Goal: Task Accomplishment & Management: Use online tool/utility

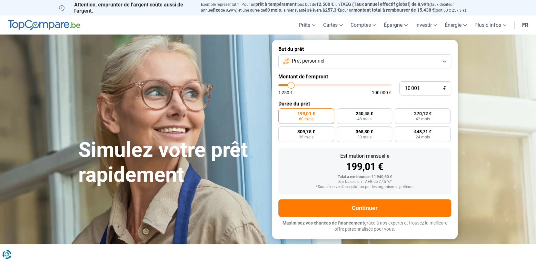
type input "9 250"
type input "9250"
type input "9 500"
type input "9500"
type input "9 750"
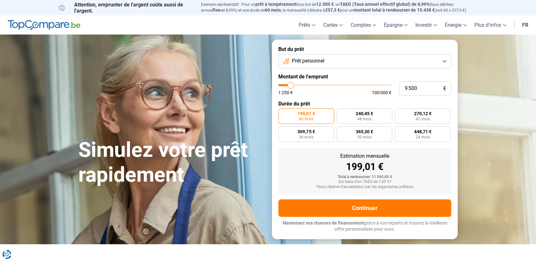
type input "9750"
type input "10 000"
type input "10000"
type input "10 250"
type input "10250"
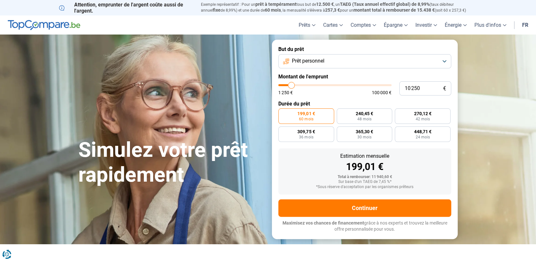
type input "10 500"
type input "10500"
type input "10 750"
type input "10750"
type input "11 000"
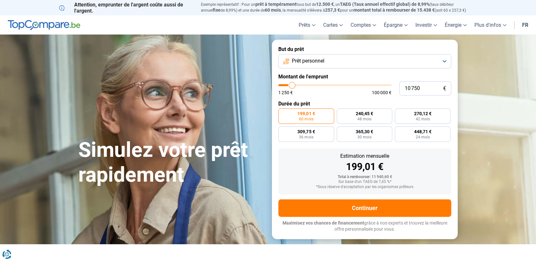
type input "11000"
type input "11 250"
type input "11250"
type input "11 500"
type input "11500"
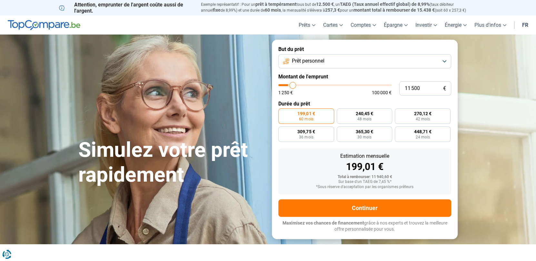
type input "12 000"
type input "12000"
type input "12 250"
type input "12250"
type input "12 500"
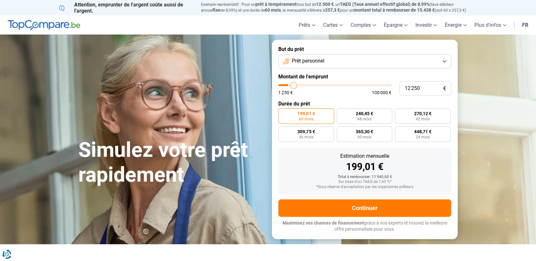
type input "12500"
type input "12 750"
type input "12750"
type input "13 250"
type input "13250"
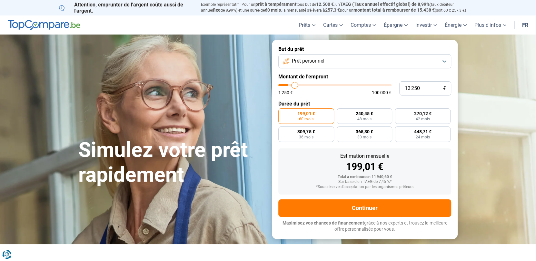
type input "13 750"
type input "13750"
type input "14 000"
type input "14000"
type input "14 500"
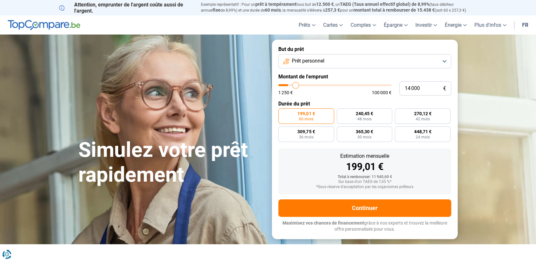
type input "14500"
type input "14 750"
type input "14750"
type input "15 250"
type input "15250"
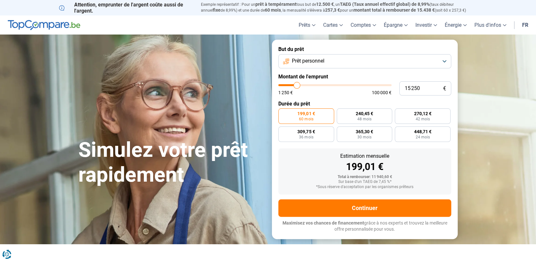
type input "15 750"
type input "15750"
type input "16 000"
type input "16000"
type input "16 250"
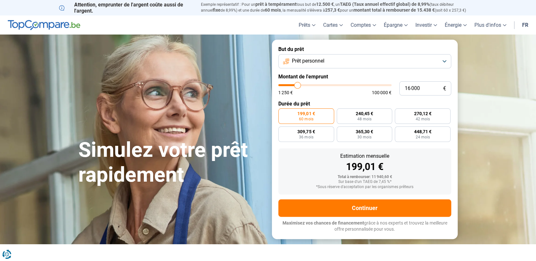
type input "16250"
type input "16 500"
type input "16500"
type input "16 750"
type input "16750"
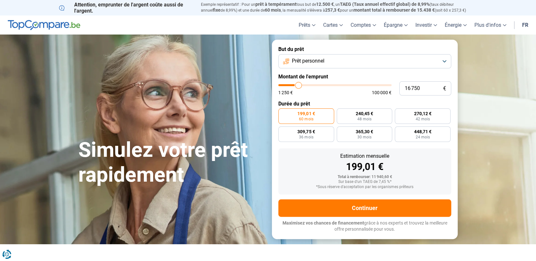
type input "17 000"
type input "17000"
type input "17 250"
type input "17250"
type input "17 500"
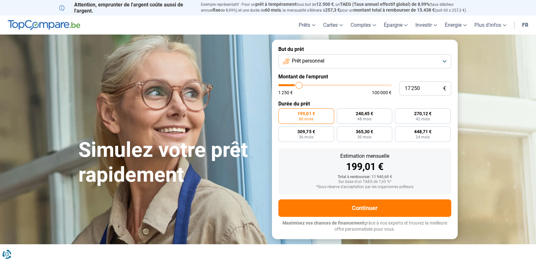
type input "17500"
type input "17 750"
type input "17750"
type input "18 000"
type input "18000"
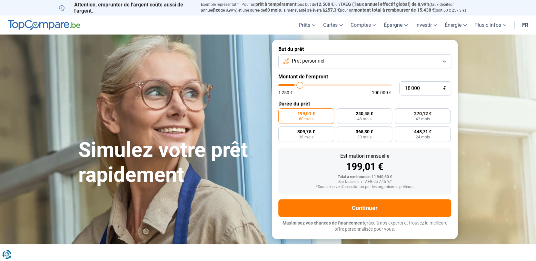
type input "18 750"
type input "18750"
type input "19 000"
type input "19000"
type input "19 250"
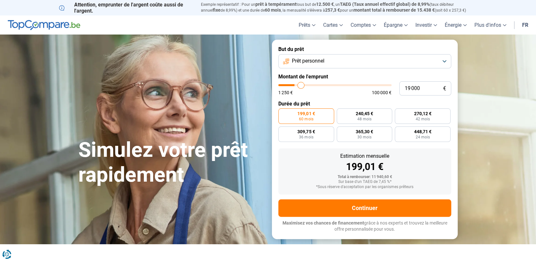
type input "19250"
type input "19 750"
type input "19750"
type input "20 000"
type input "20000"
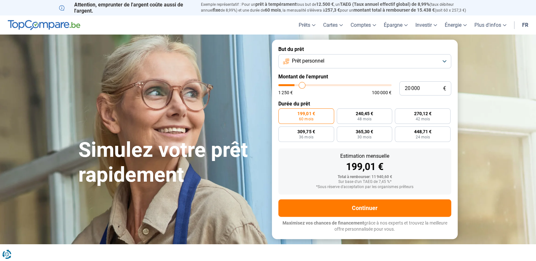
type input "20 250"
type input "20250"
type input "20 500"
type input "20500"
type input "20 750"
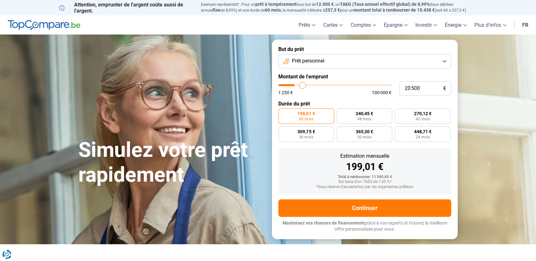
type input "20750"
type input "21 000"
type input "21000"
type input "21 250"
type input "21250"
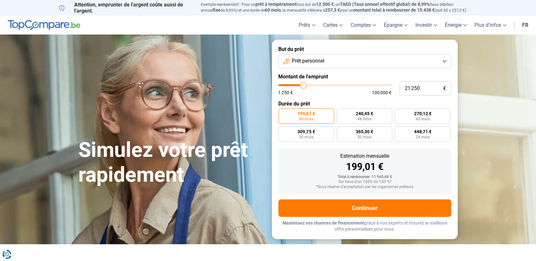
type input "21 500"
type input "21500"
type input "21 750"
type input "21750"
type input "22 250"
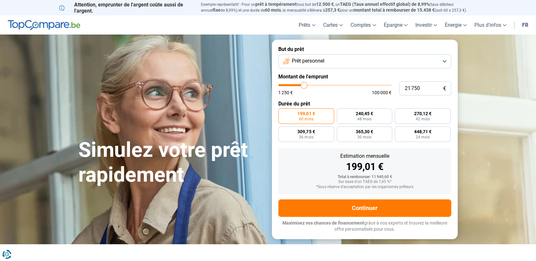
type input "22250"
type input "22 500"
type input "22500"
type input "23 000"
type input "23000"
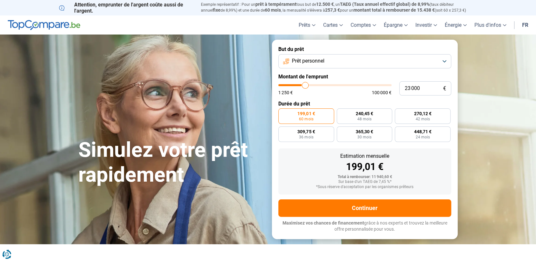
type input "23 250"
type input "23250"
type input "23 750"
type input "23750"
type input "24 000"
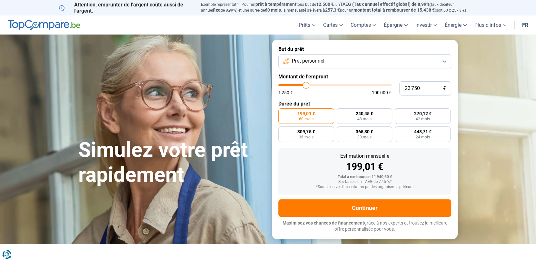
type input "24000"
type input "24 250"
type input "24250"
type input "24 500"
type input "24500"
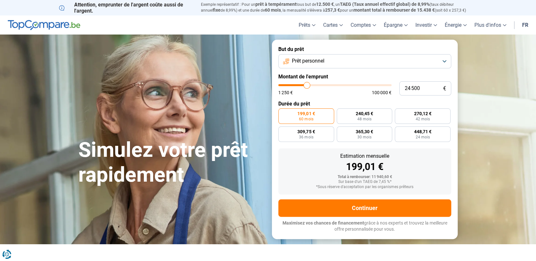
type input "24 750"
type input "24750"
type input "25 250"
type input "25250"
type input "25 750"
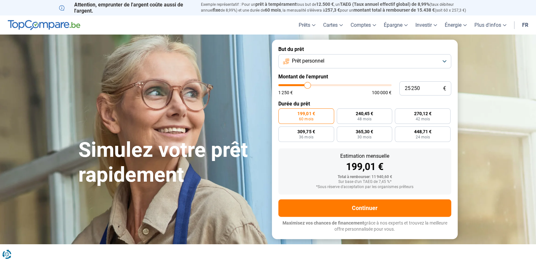
type input "25750"
type input "26 000"
type input "26000"
type input "26 250"
type input "26250"
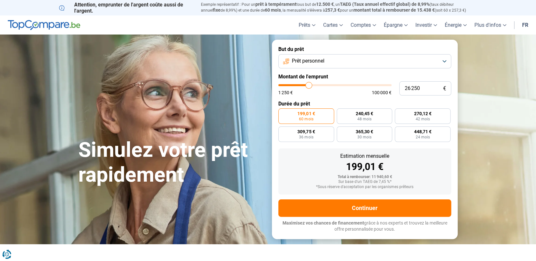
type input "26 500"
type input "26500"
type input "26 750"
type input "26750"
type input "27 000"
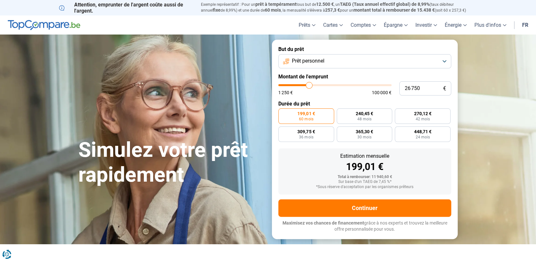
type input "27000"
type input "27 250"
type input "27250"
type input "27 500"
type input "27500"
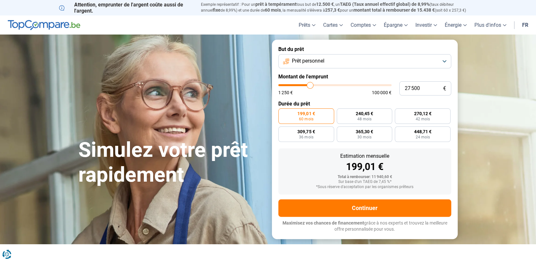
type input "27 750"
type input "27750"
type input "28 000"
type input "28000"
type input "28 250"
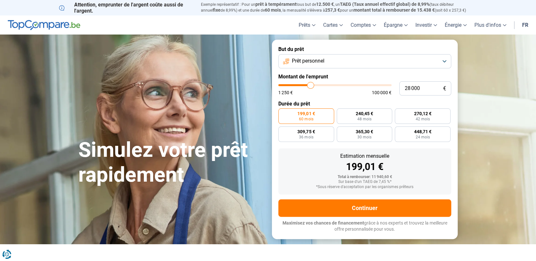
type input "28250"
type input "28 500"
type input "28500"
type input "29 000"
type input "29000"
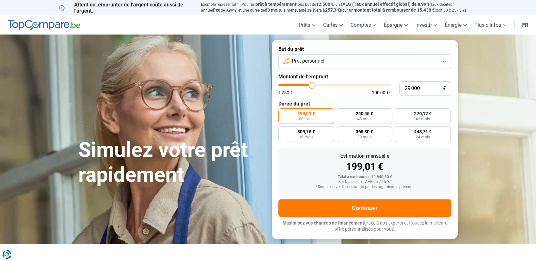
type input "29 250"
type input "29250"
type input "29 500"
type input "29500"
type input "29 750"
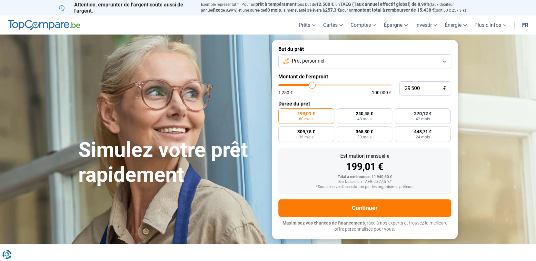
type input "29750"
type input "30 000"
type input "30000"
type input "30 250"
type input "30250"
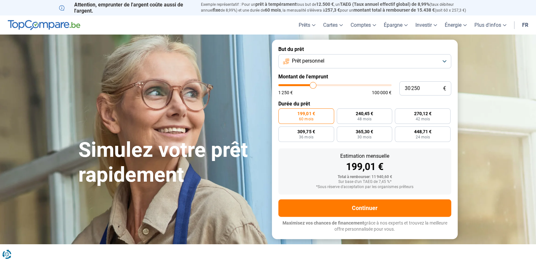
type input "30 500"
type input "30500"
type input "30 750"
type input "30750"
type input "31 000"
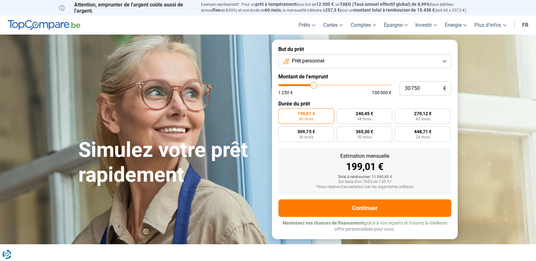
type input "31000"
type input "31 500"
type input "31500"
type input "31 750"
type input "31750"
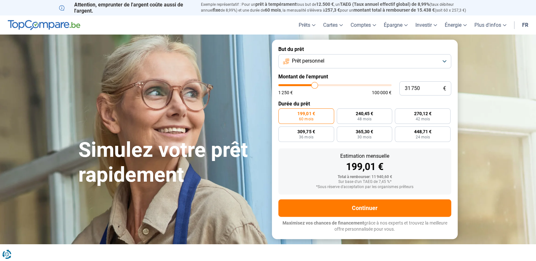
type input "32 000"
type input "32000"
type input "32 500"
type input "32500"
type input "32 750"
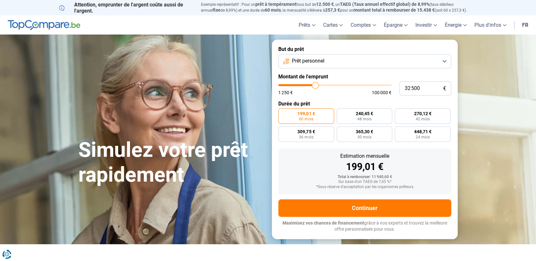
type input "32750"
type input "33 000"
type input "33000"
type input "33 250"
type input "33250"
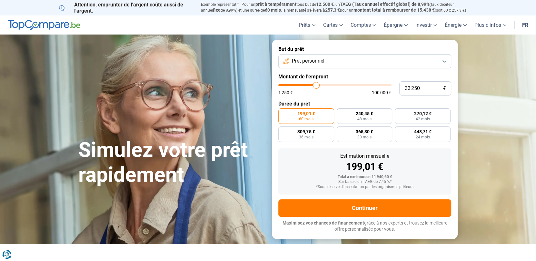
type input "33 500"
type input "33500"
type input "34 250"
type input "34250"
type input "34 500"
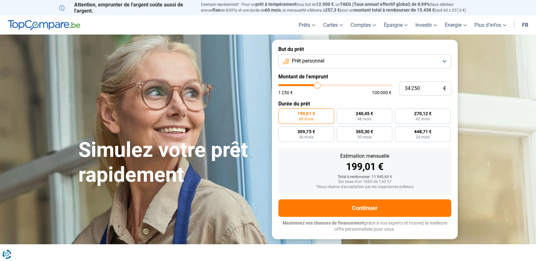
type input "34500"
type input "34 750"
type input "34750"
type input "35 000"
type input "35000"
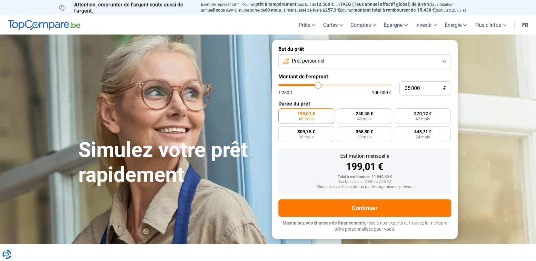
type input "35 250"
type input "35250"
type input "35 500"
type input "35500"
type input "36 000"
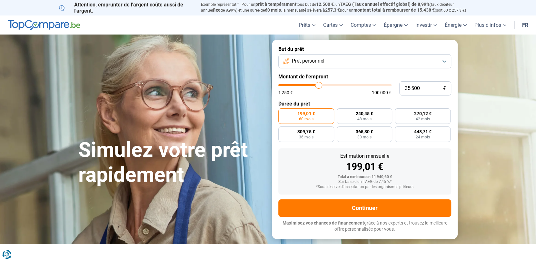
type input "36000"
type input "36 250"
type input "36250"
type input "36 500"
type input "36500"
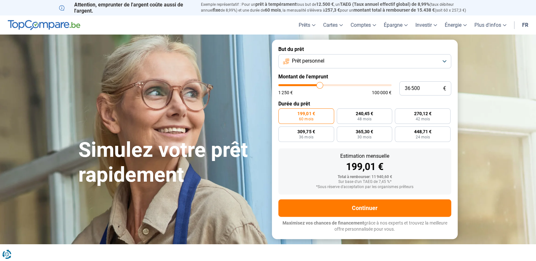
type input "36 750"
type input "36750"
type input "37 000"
type input "37000"
type input "37 250"
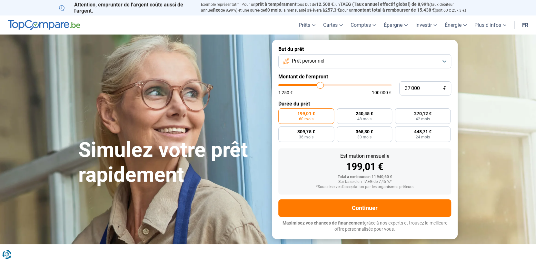
type input "37250"
type input "37 500"
type input "37500"
type input "37 750"
type input "37750"
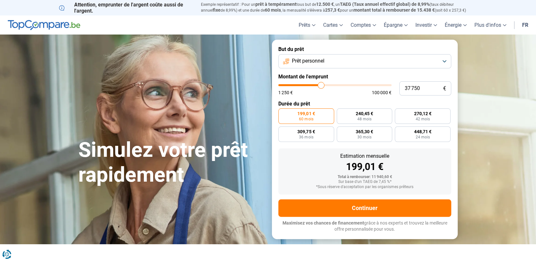
type input "38 000"
type input "38000"
type input "38 250"
type input "38250"
type input "38 500"
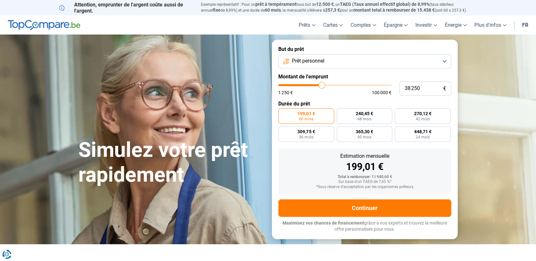
type input "38500"
type input "38 750"
type input "38750"
type input "39 000"
type input "39000"
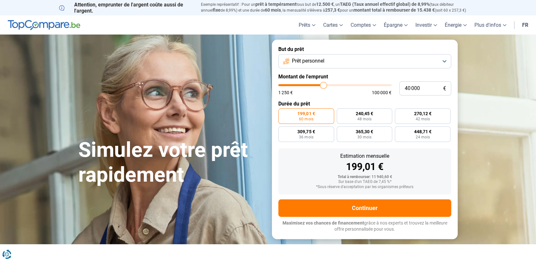
drag, startPoint x: 290, startPoint y: 85, endPoint x: 323, endPoint y: 89, distance: 33.4
click at [323, 86] on input "range" at bounding box center [334, 85] width 113 height 2
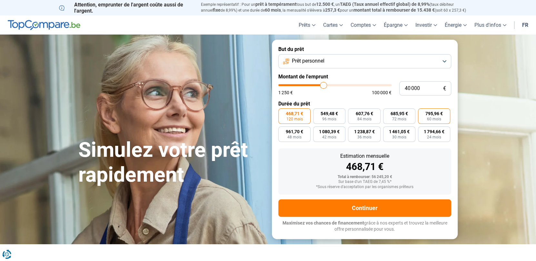
click at [435, 119] on span "60 mois" at bounding box center [434, 119] width 14 height 4
click at [422, 113] on input "795,96 € 60 mois" at bounding box center [420, 110] width 4 height 4
click at [446, 61] on button "Prêt personnel" at bounding box center [364, 61] width 173 height 14
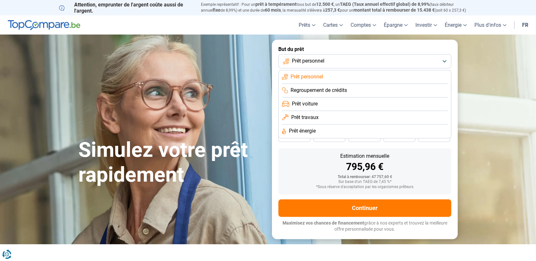
click at [446, 61] on button "Prêt personnel" at bounding box center [364, 61] width 173 height 14
